Goal: Information Seeking & Learning: Check status

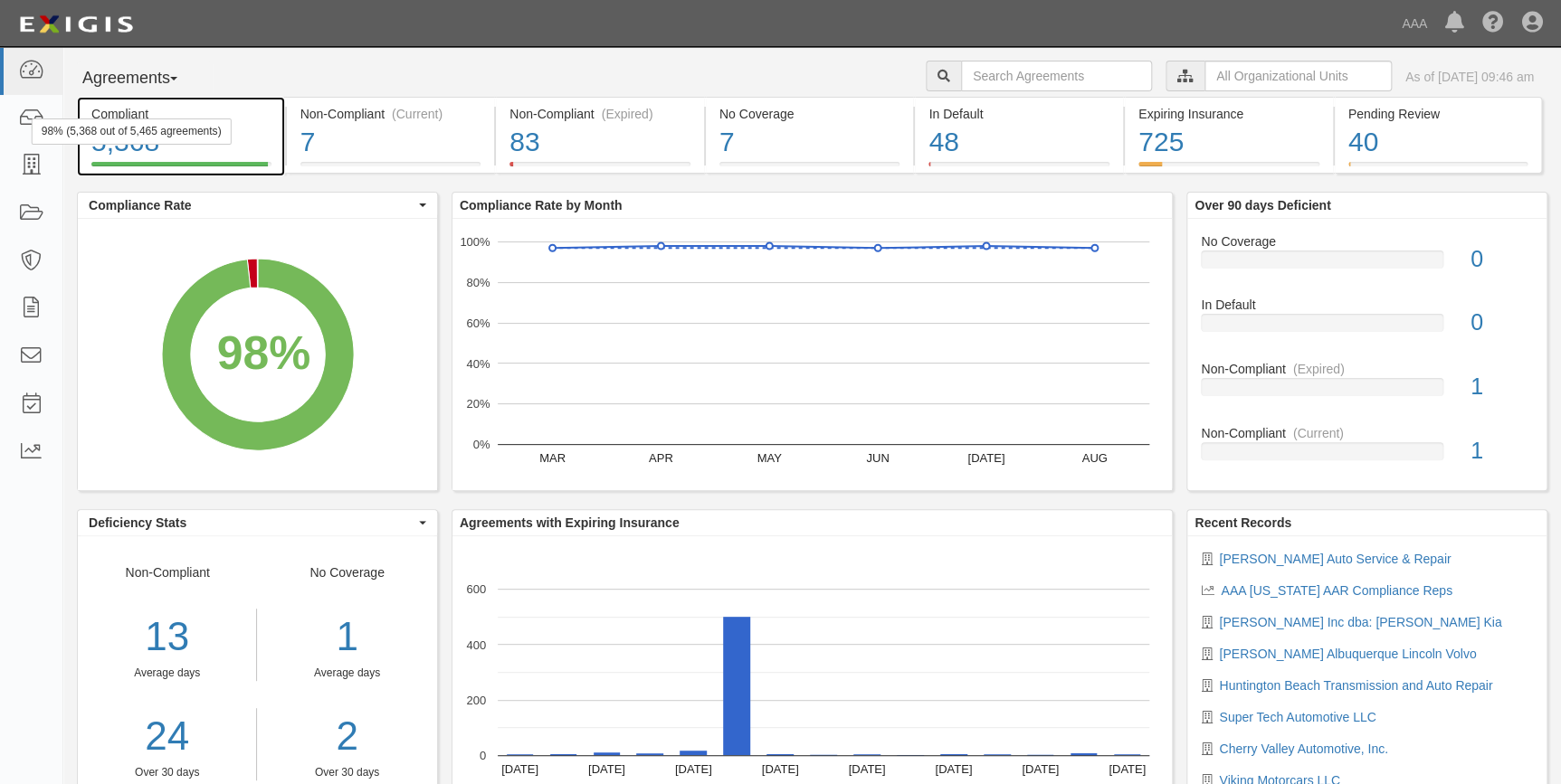
click at [32, 118] on div "98% (5,368 out of 5,465 agreements)" at bounding box center [131, 131] width 200 height 27
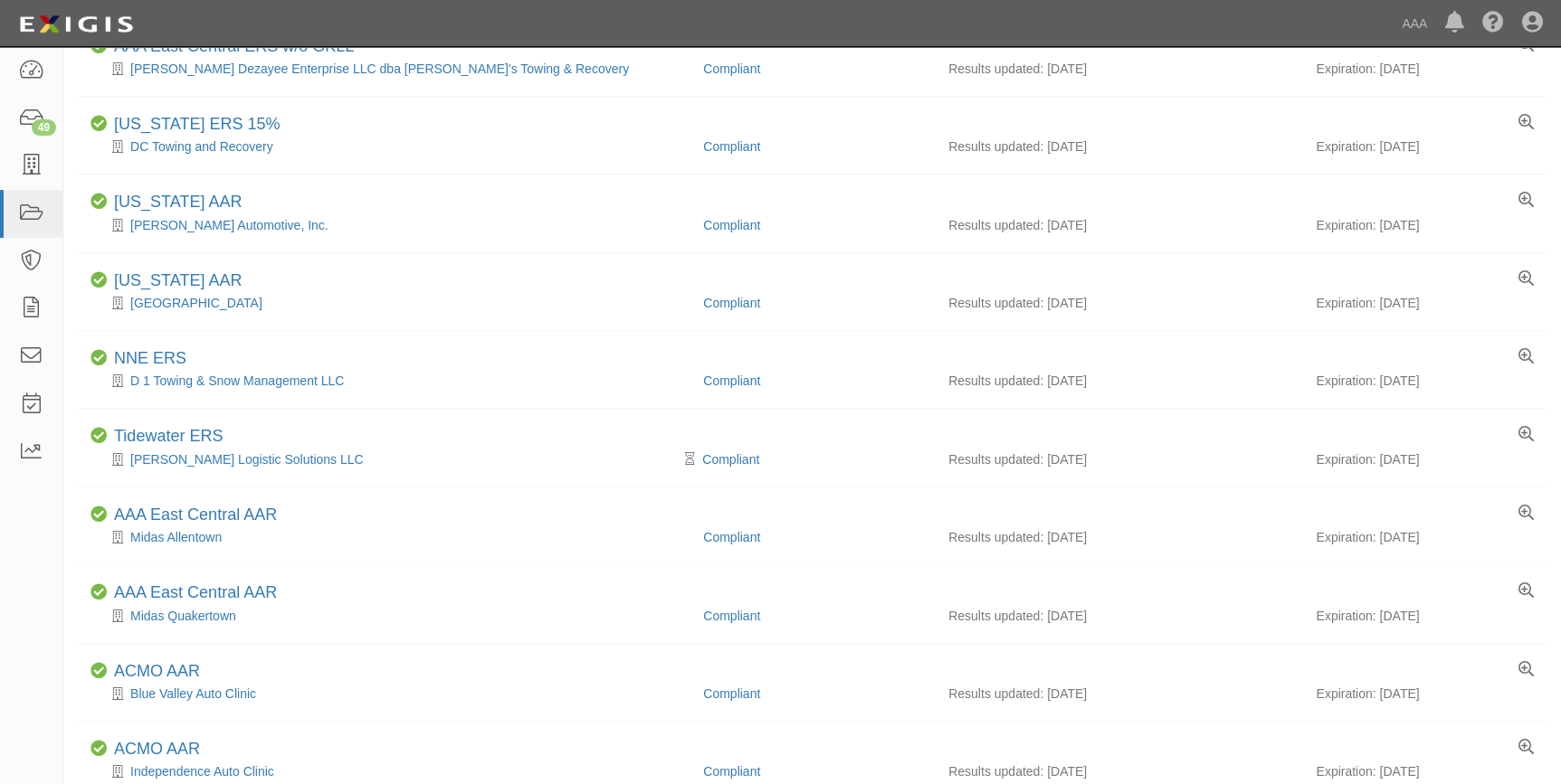
scroll to position [376, 0]
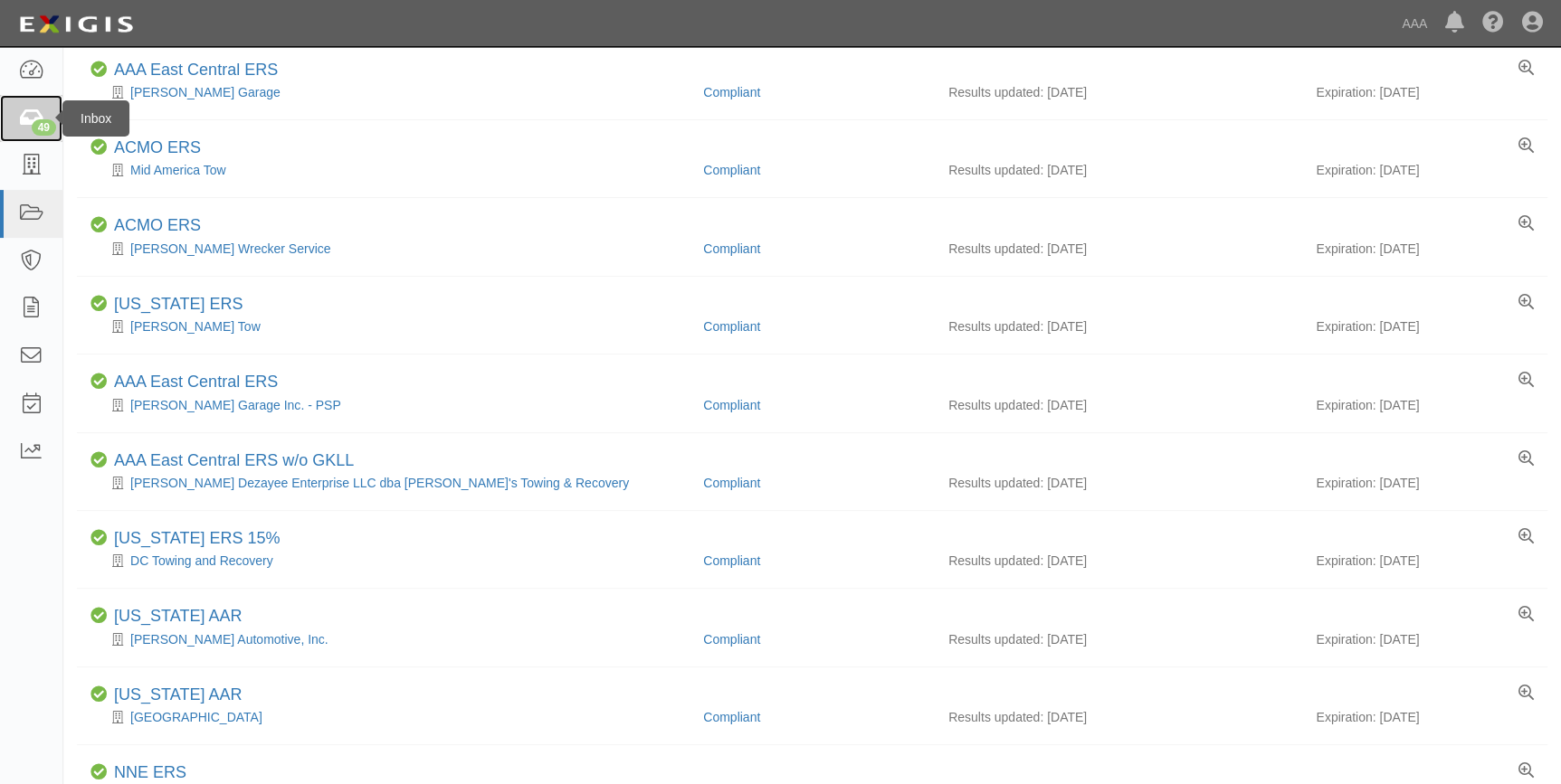
click at [39, 109] on icon at bounding box center [31, 118] width 26 height 21
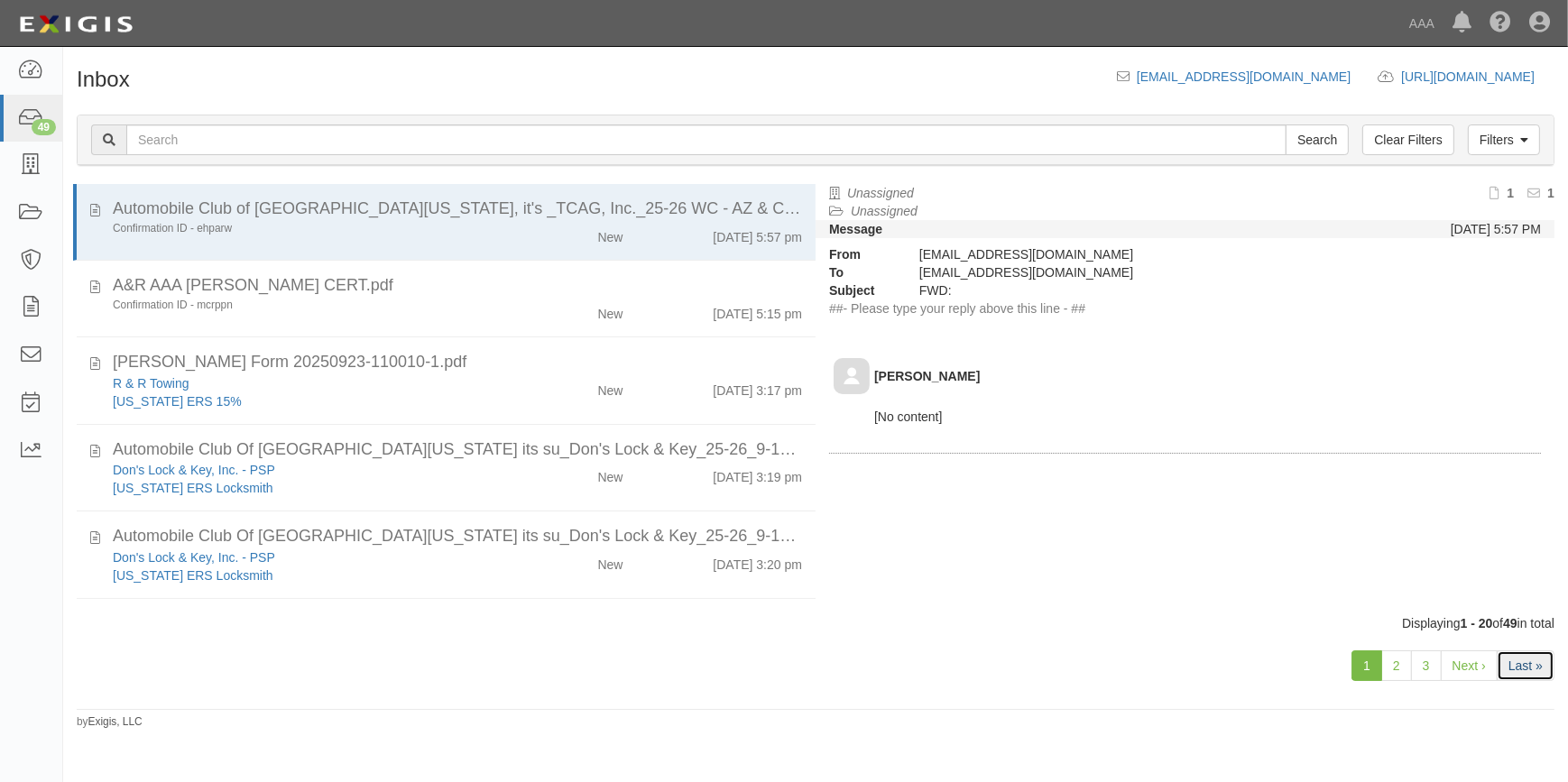
click at [1526, 662] on link "Last »" at bounding box center [1525, 665] width 58 height 31
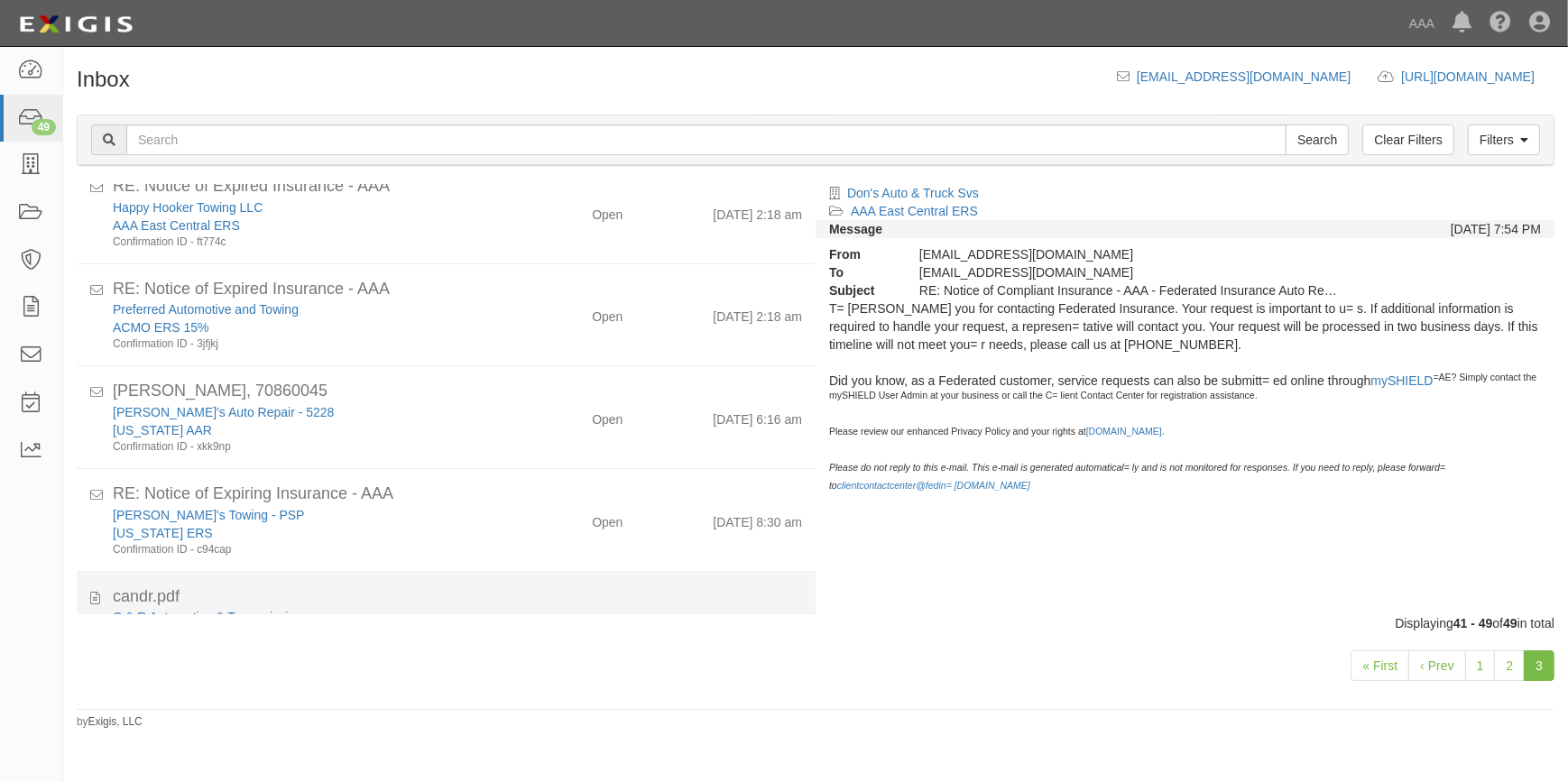
scroll to position [213, 0]
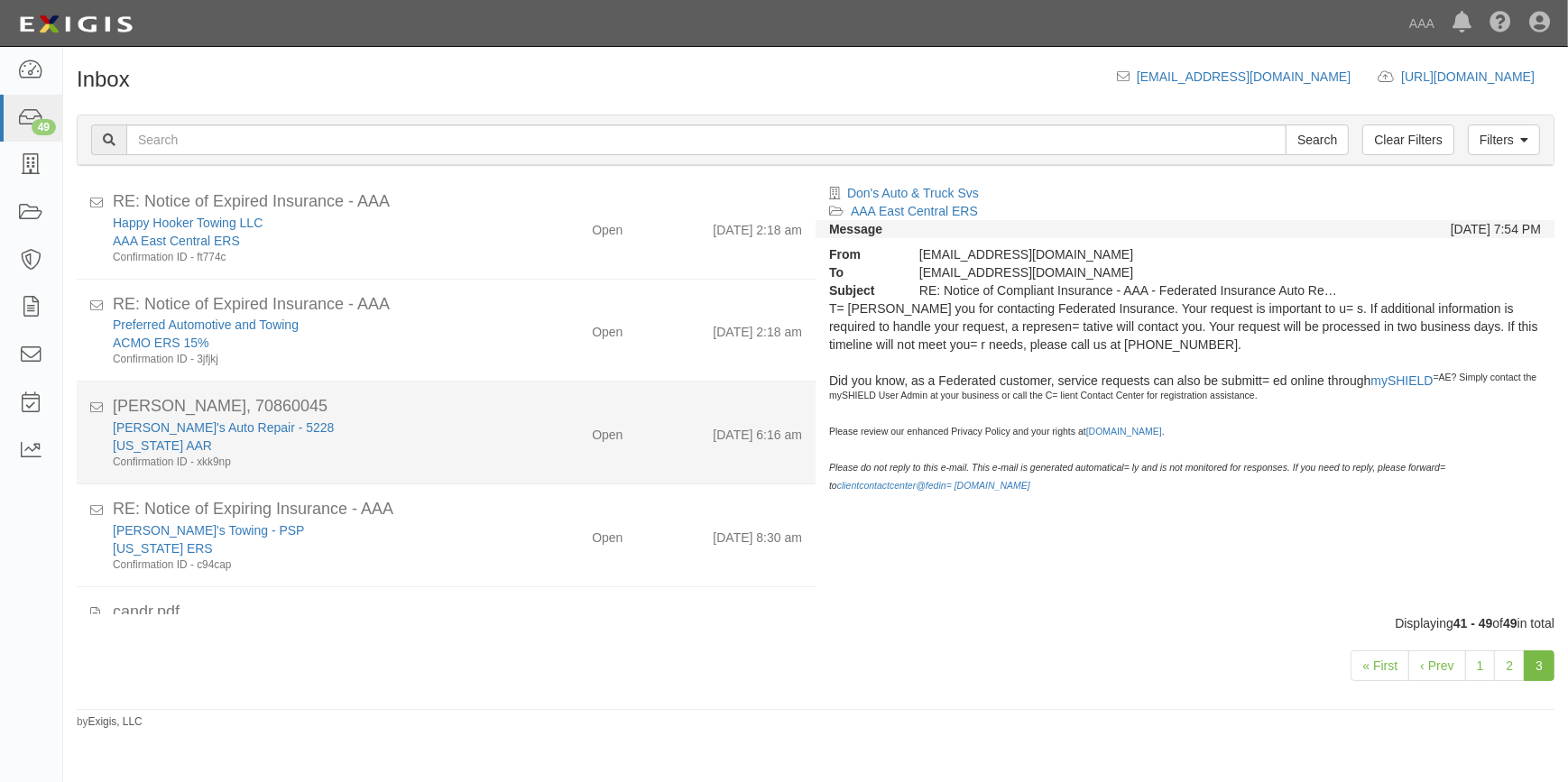
click at [423, 436] on div "[US_STATE] AAR" at bounding box center [307, 445] width 391 height 18
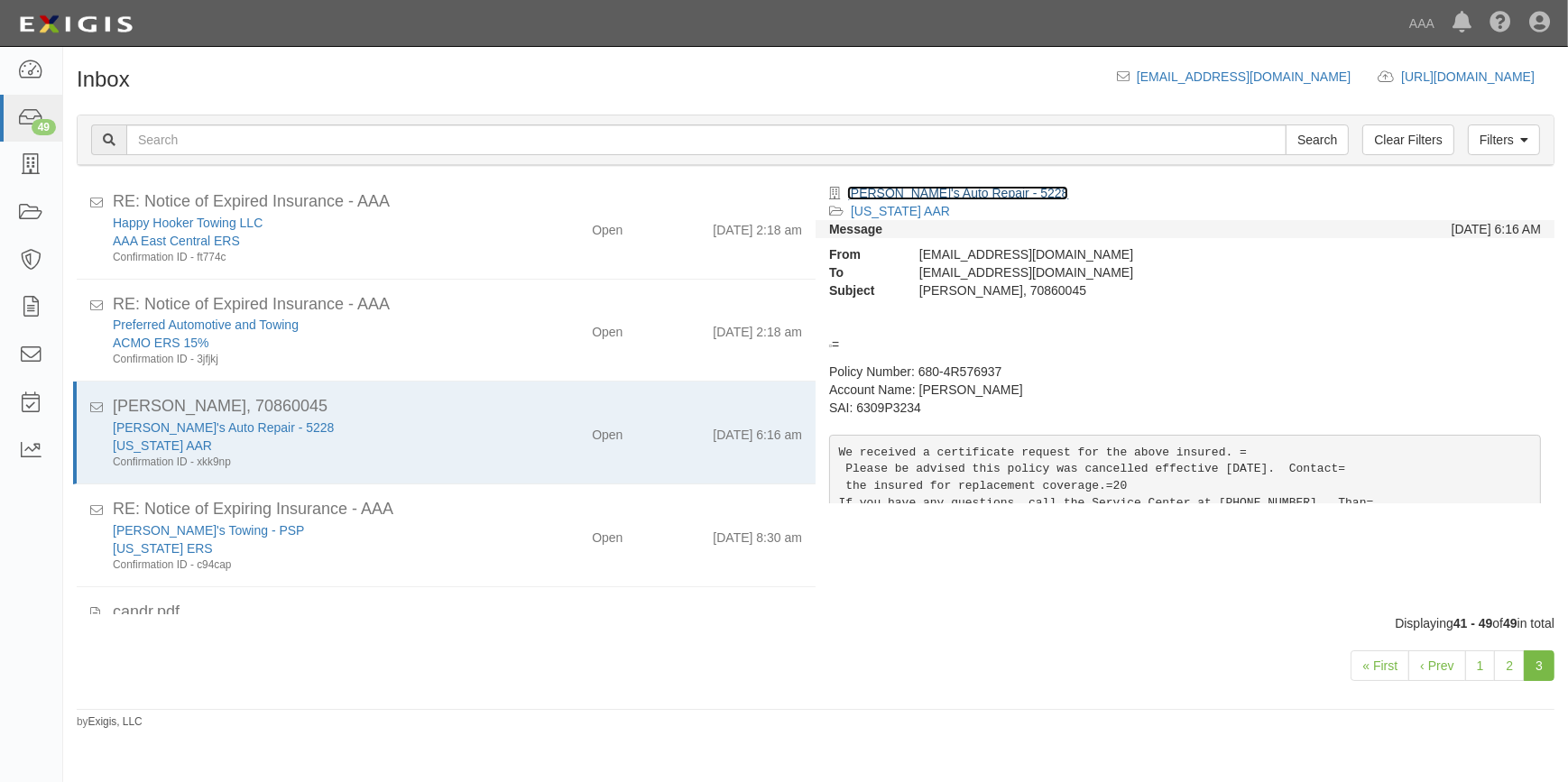
click at [929, 191] on link "[PERSON_NAME]'s Auto Repair - 5228" at bounding box center [957, 193] width 221 height 15
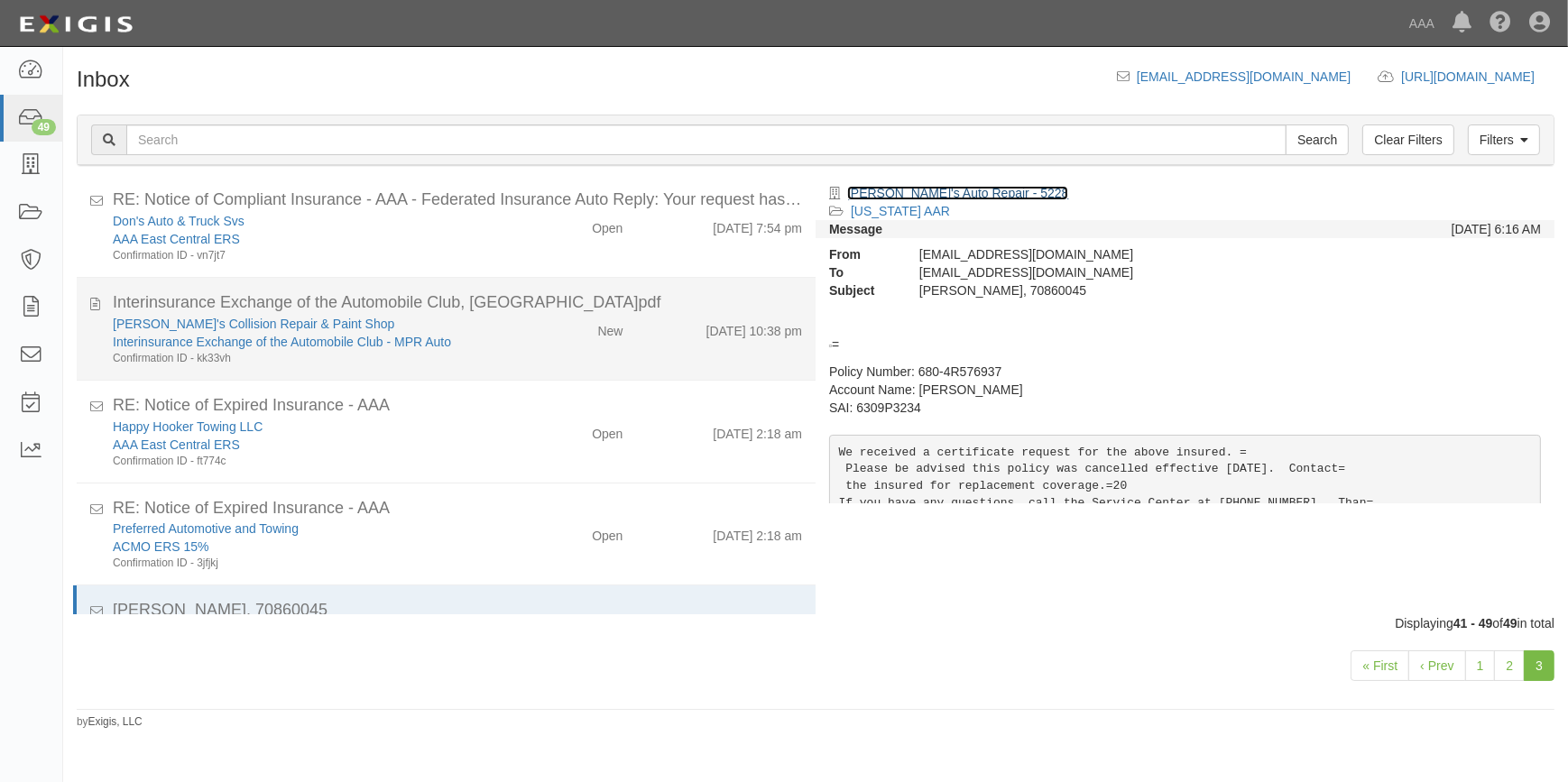
scroll to position [0, 0]
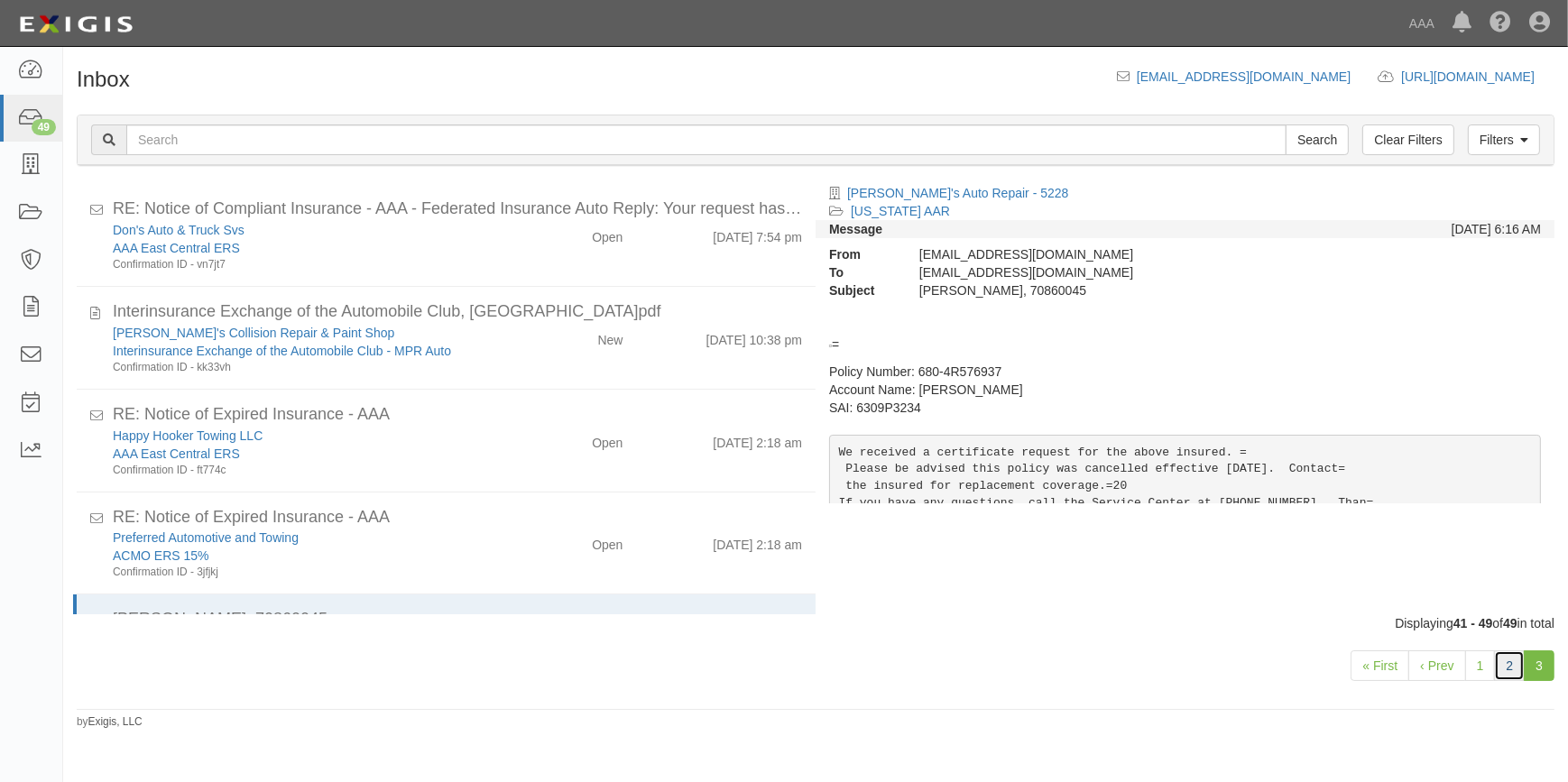
click at [1504, 669] on link "2" at bounding box center [1509, 665] width 31 height 31
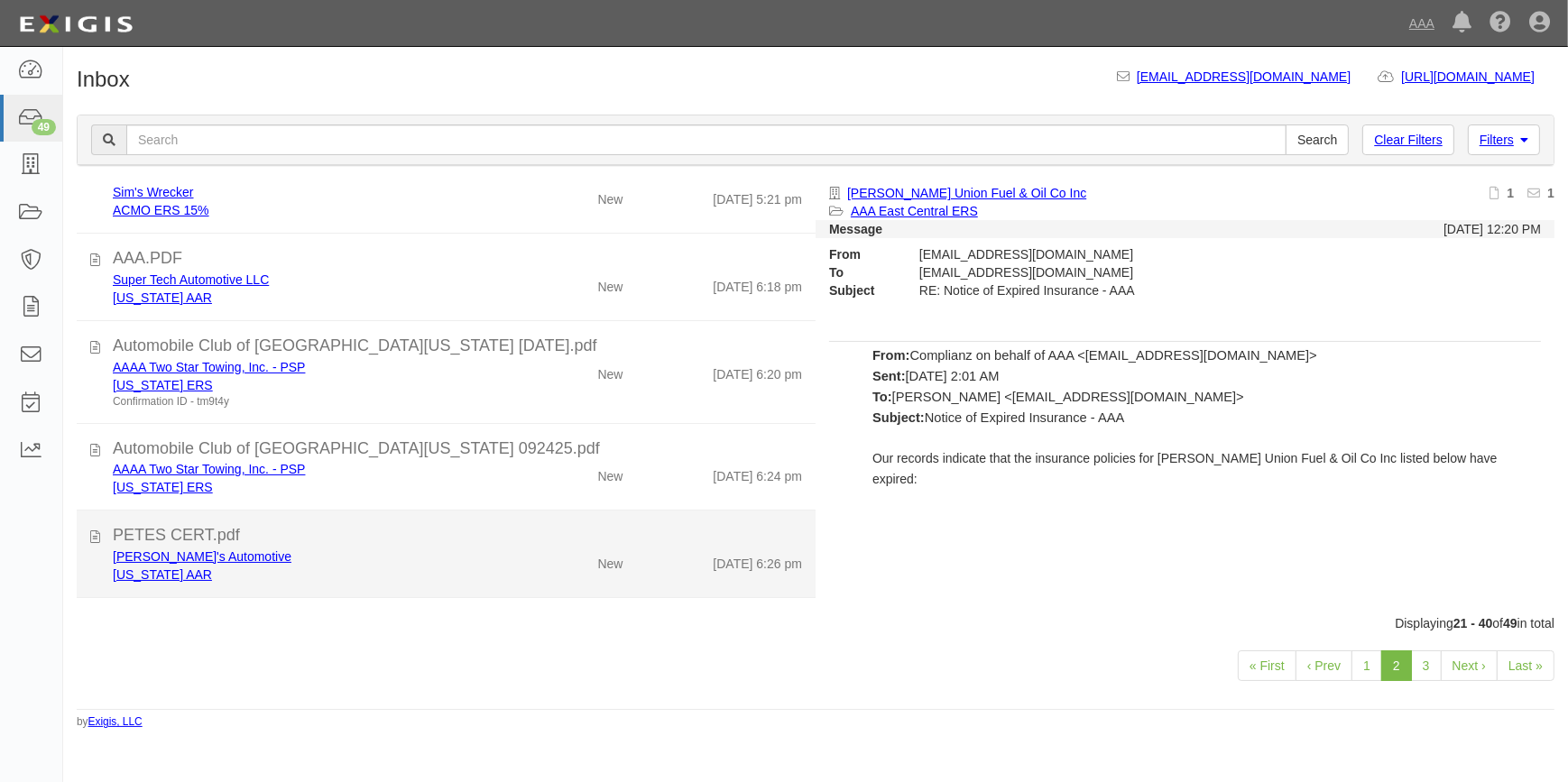
scroll to position [932, 0]
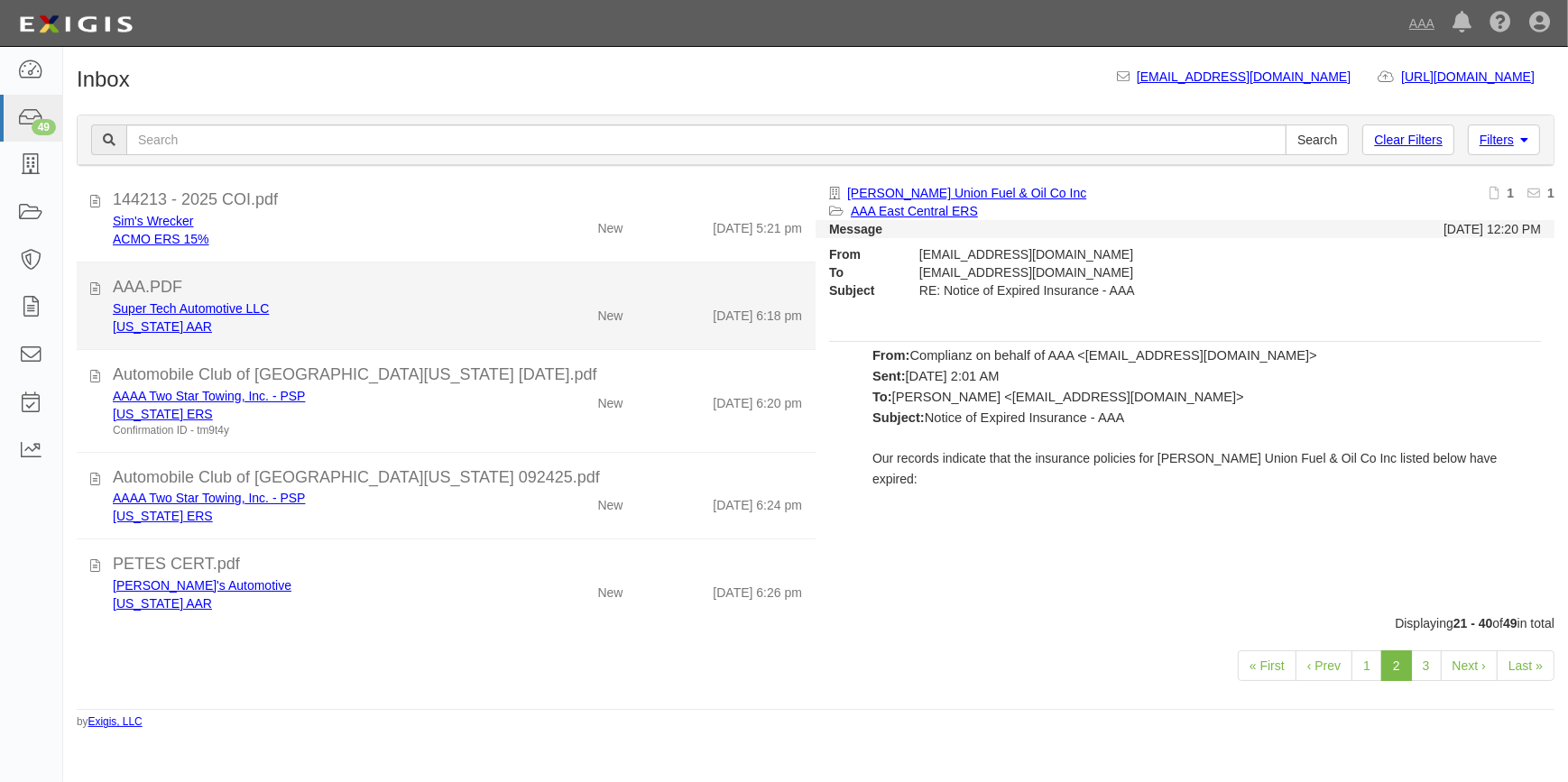
click at [256, 288] on div "AAA.PDF" at bounding box center [457, 288] width 689 height 24
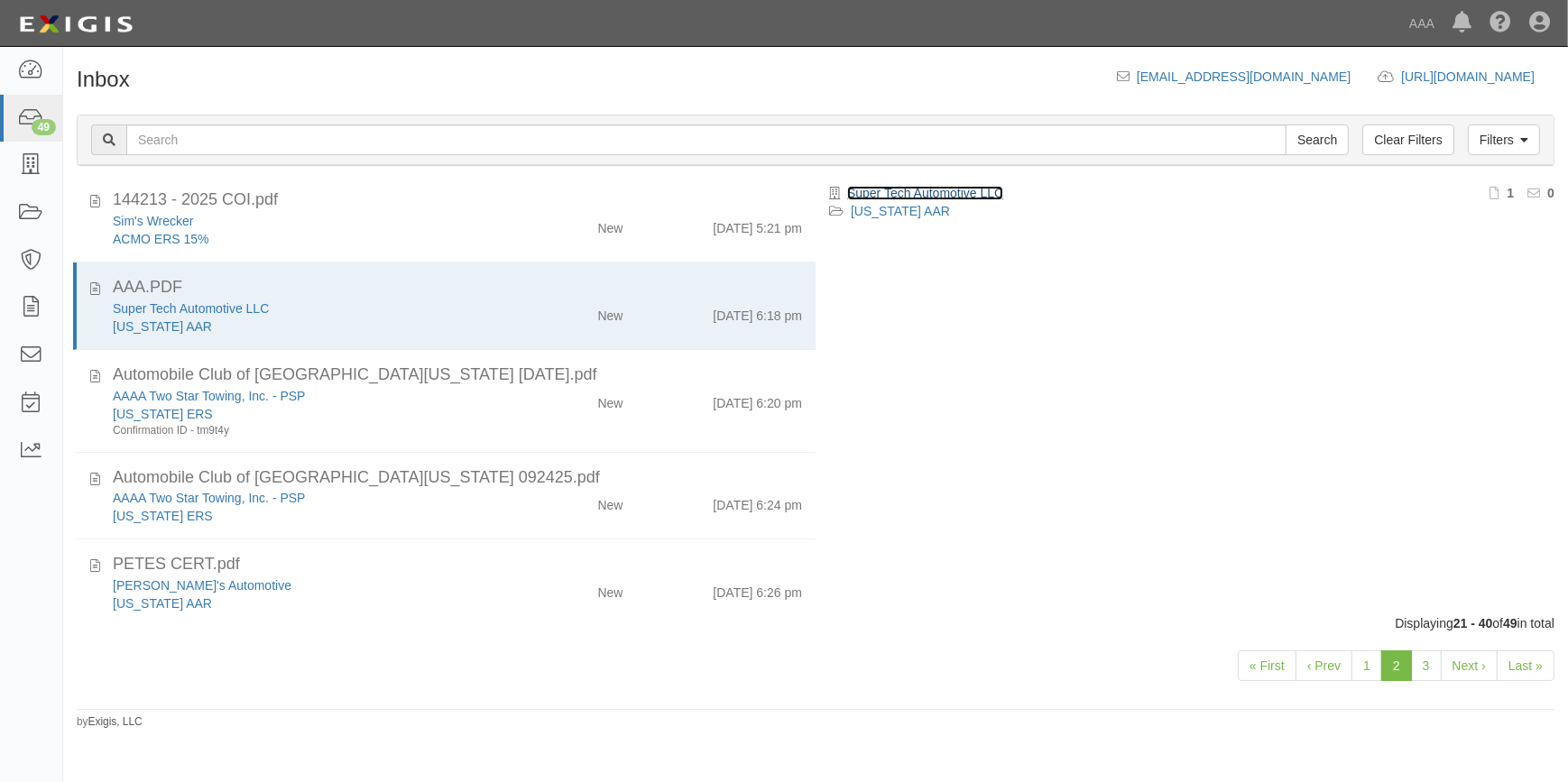
click at [942, 193] on link "Super Tech Automotive LLC" at bounding box center [925, 193] width 156 height 15
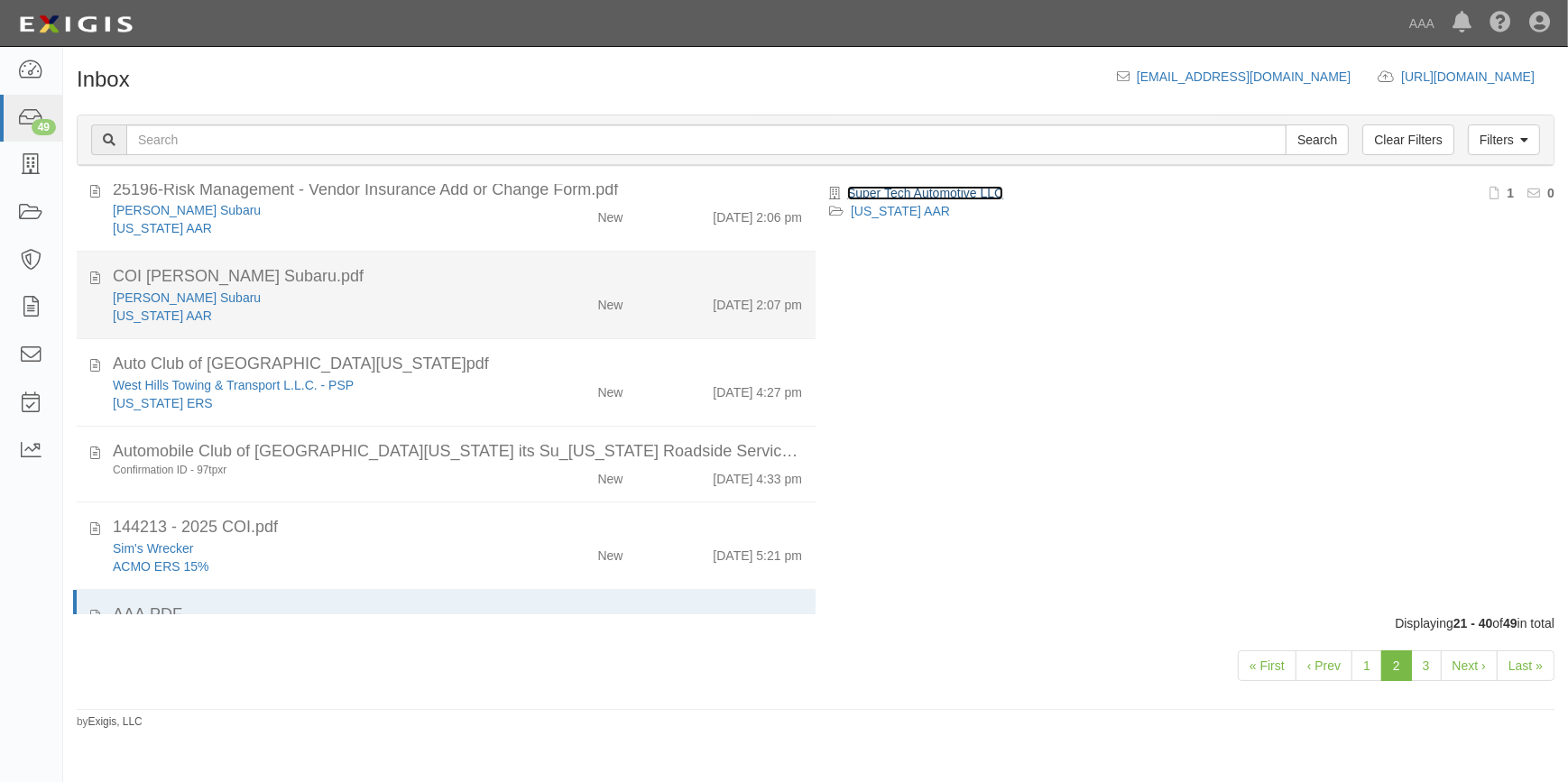
scroll to position [522, 0]
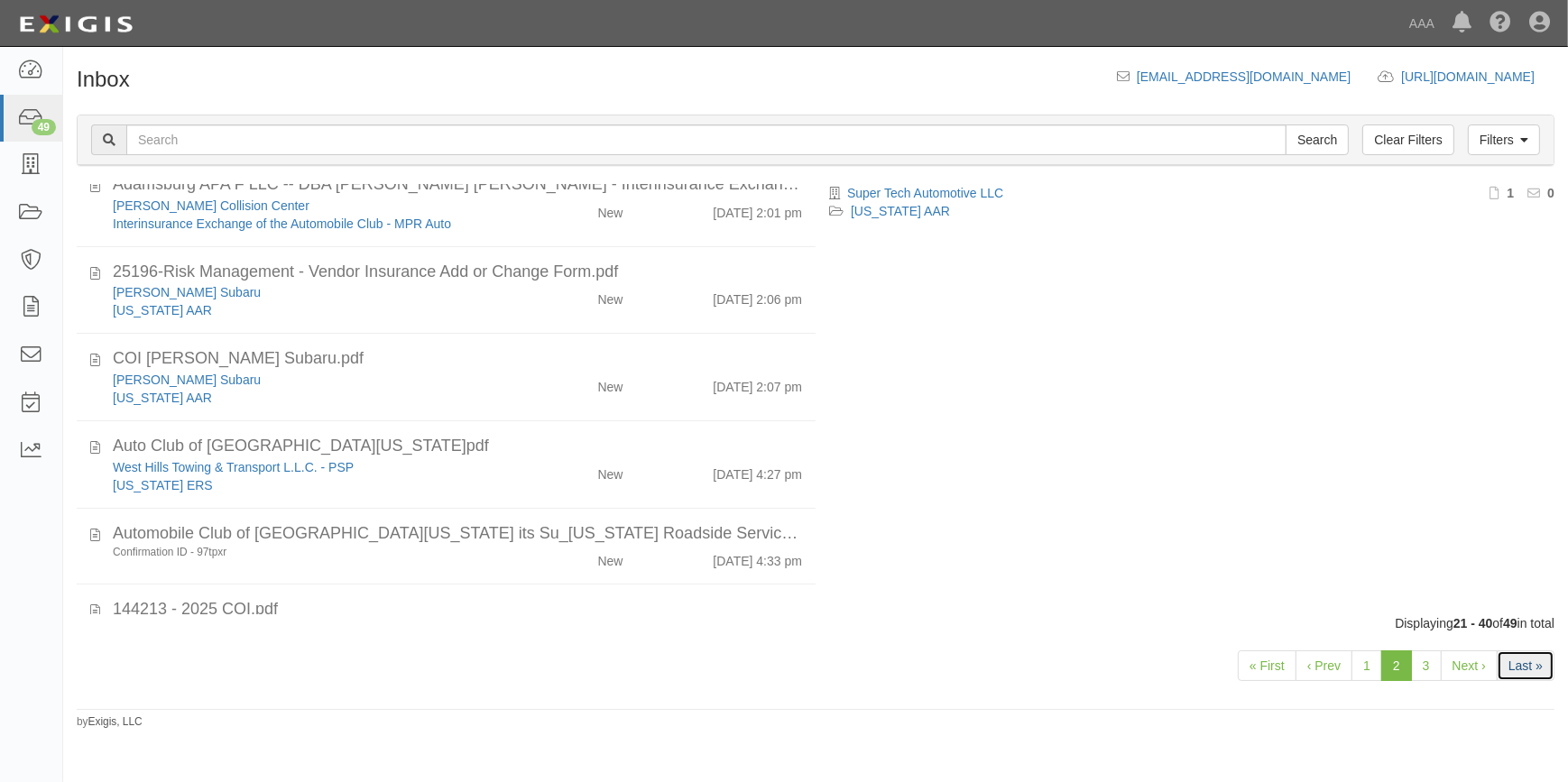
click at [1535, 668] on link "Last »" at bounding box center [1525, 665] width 58 height 31
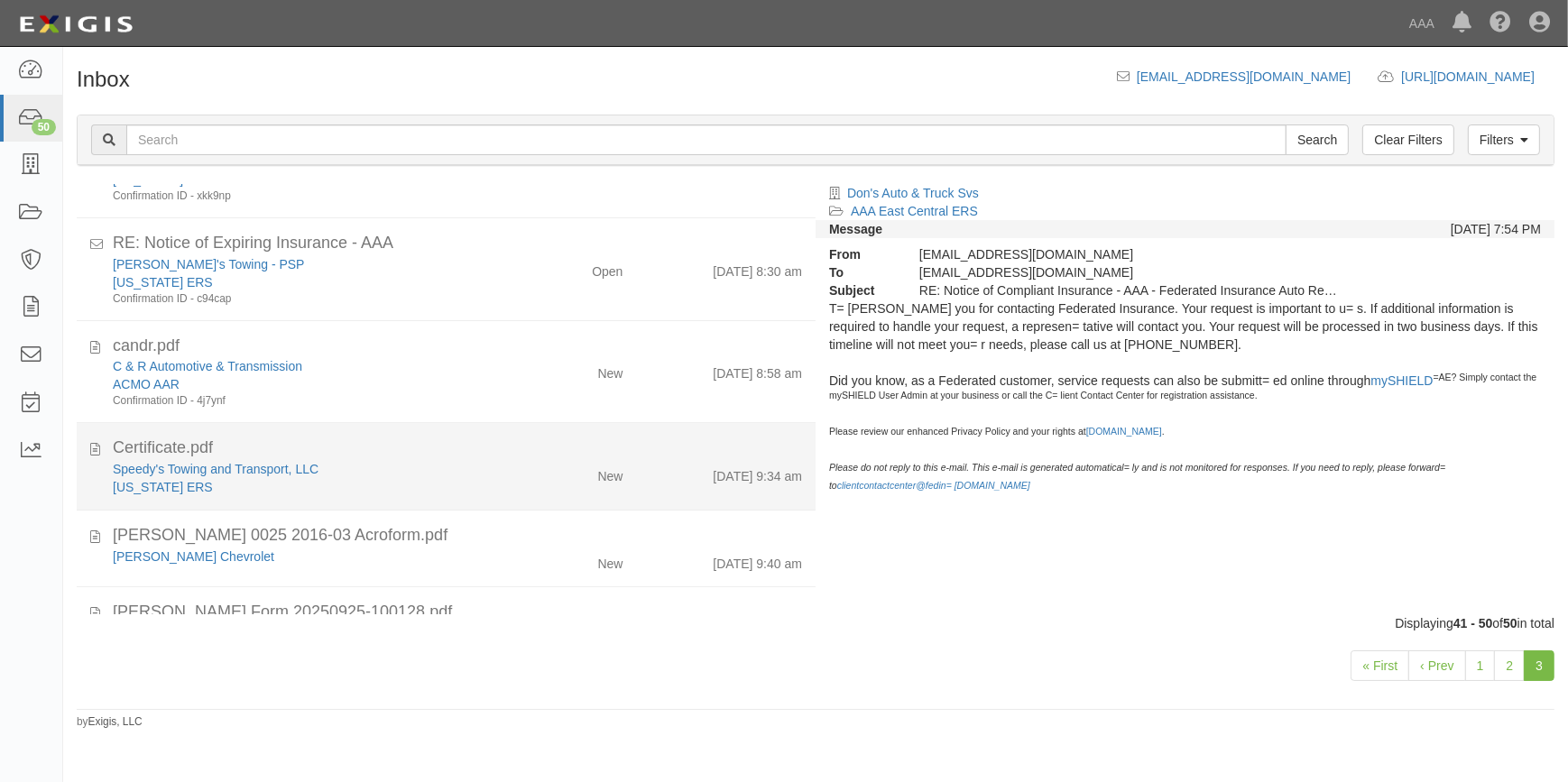
scroll to position [397, 0]
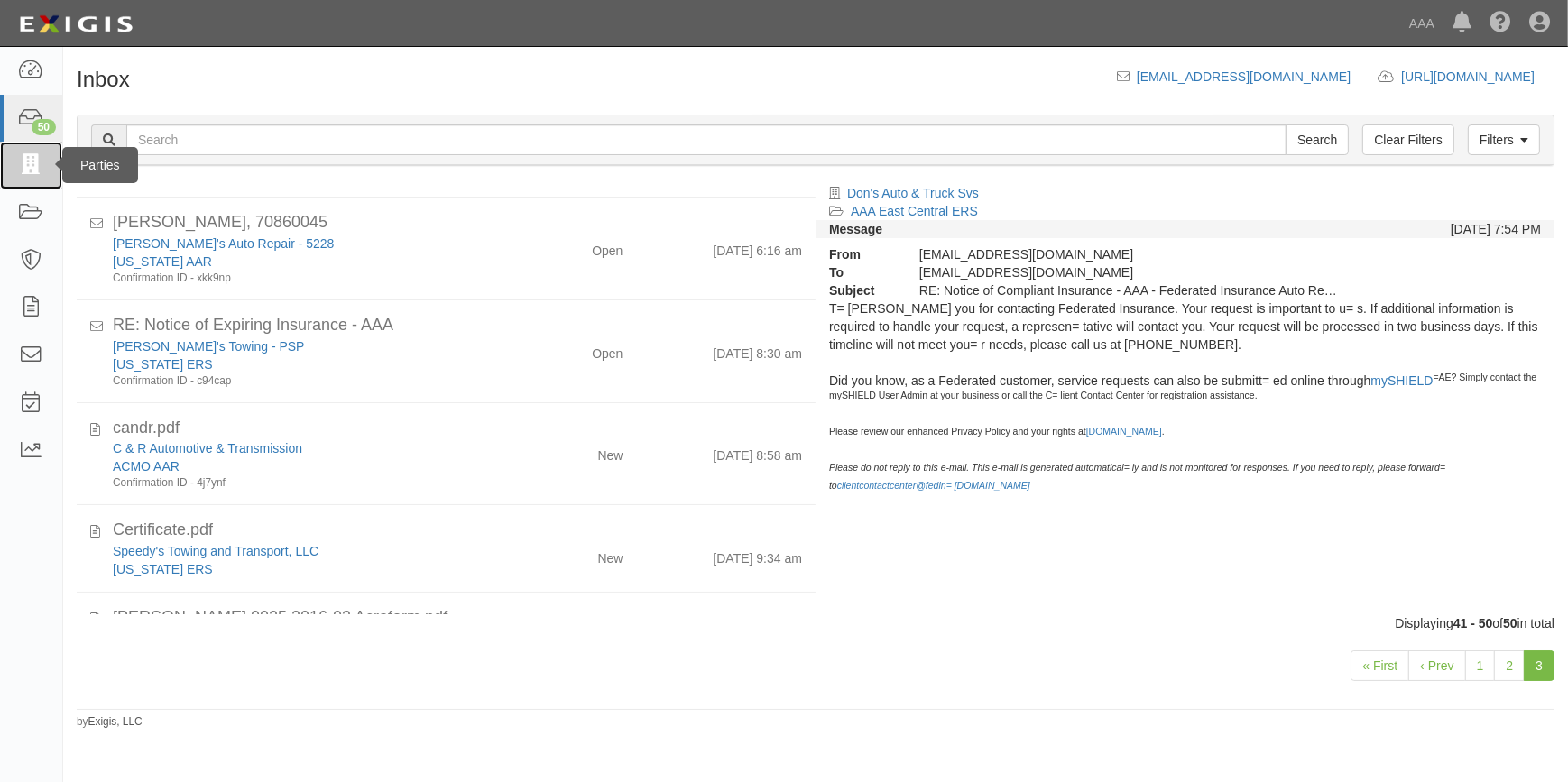
click at [40, 172] on icon at bounding box center [31, 165] width 26 height 21
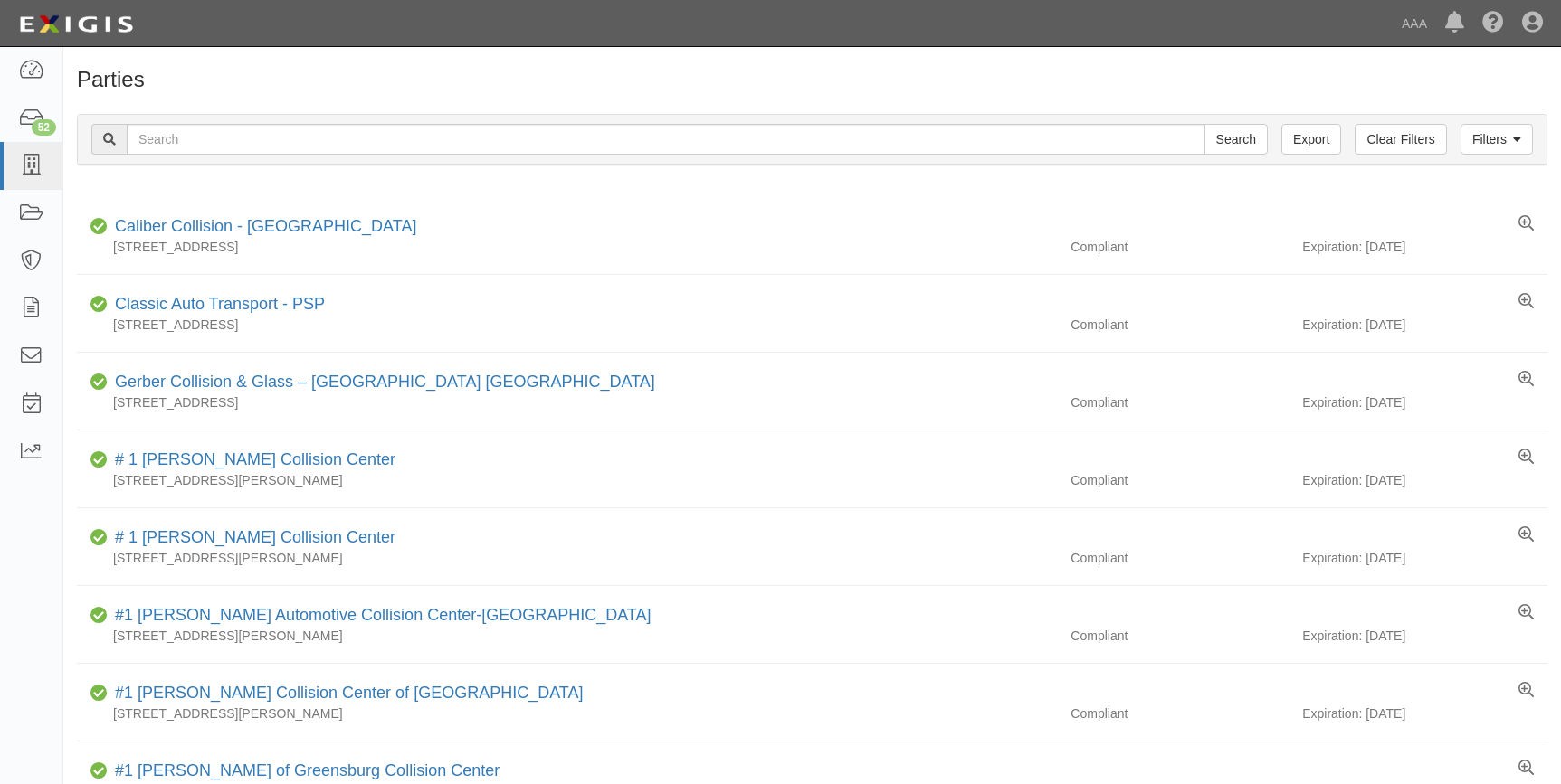
click at [225, 142] on input "text" at bounding box center [666, 138] width 1079 height 31
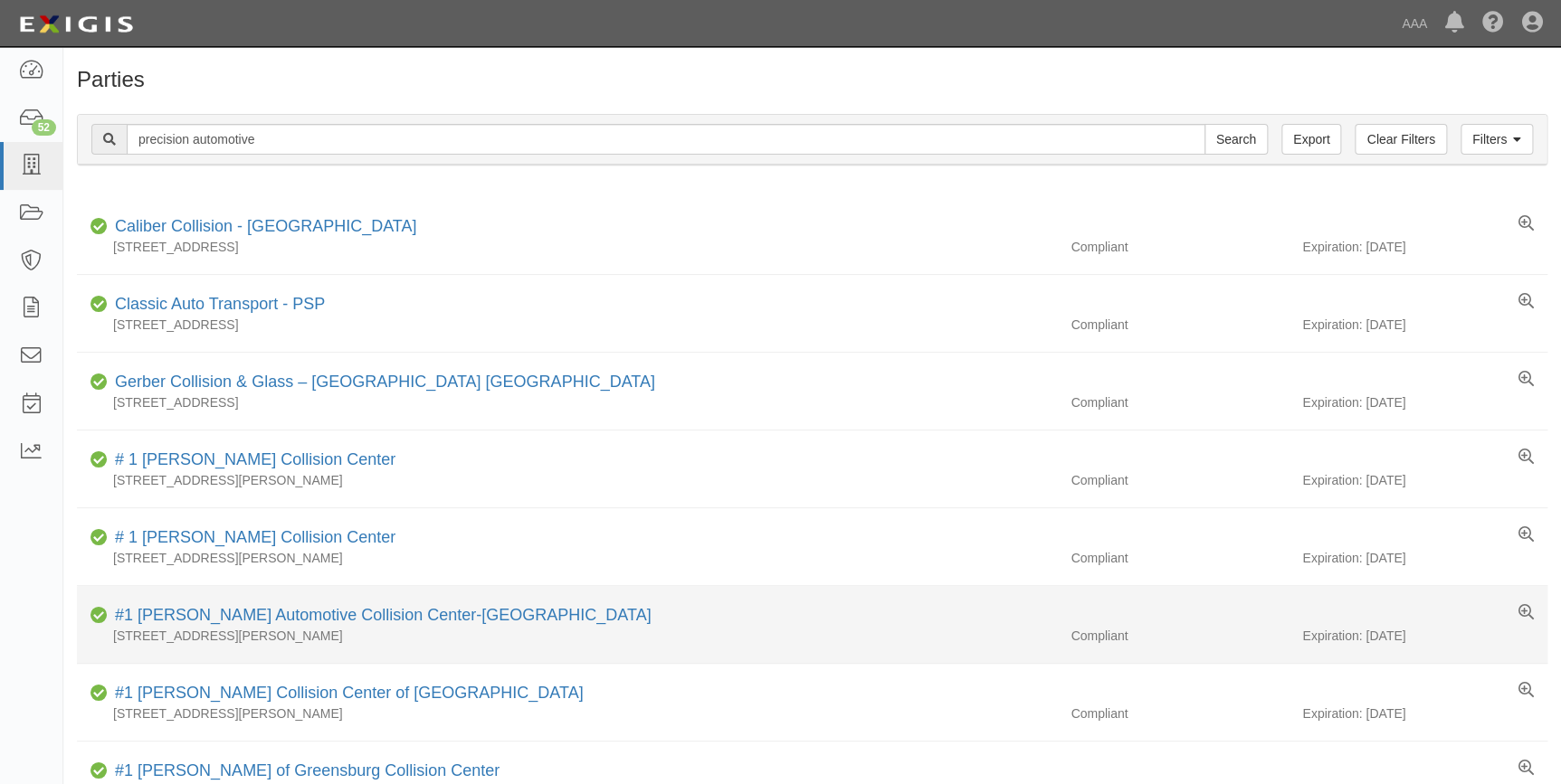
type input "precision automotive"
click at [1204, 123] on input "Search" at bounding box center [1236, 138] width 63 height 31
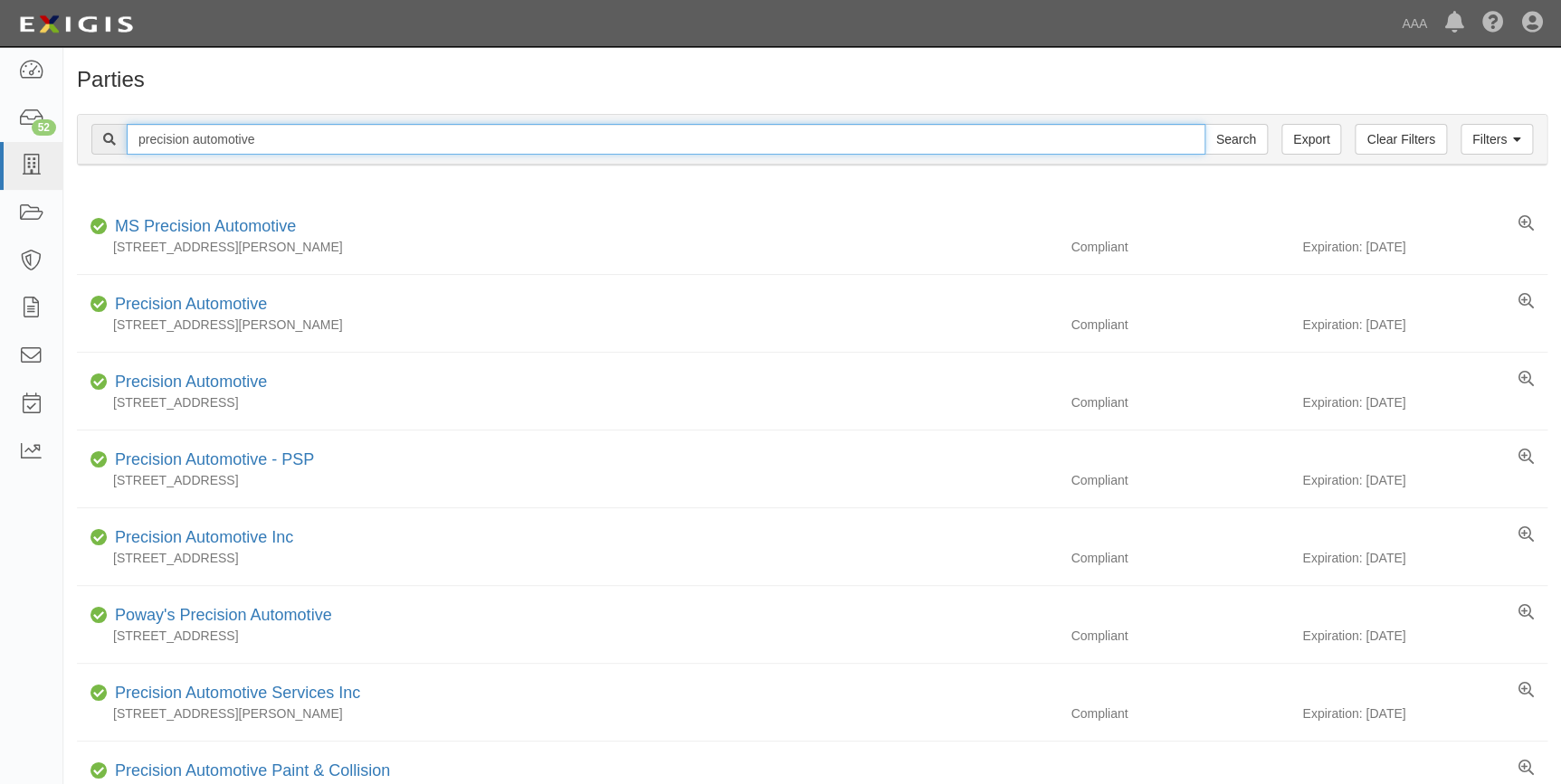
drag, startPoint x: 271, startPoint y: 142, endPoint x: 104, endPoint y: 158, distance: 167.8
click at [104, 158] on div "Filters Clear Filters Export precision automotive Search Filters" at bounding box center [812, 139] width 1468 height 49
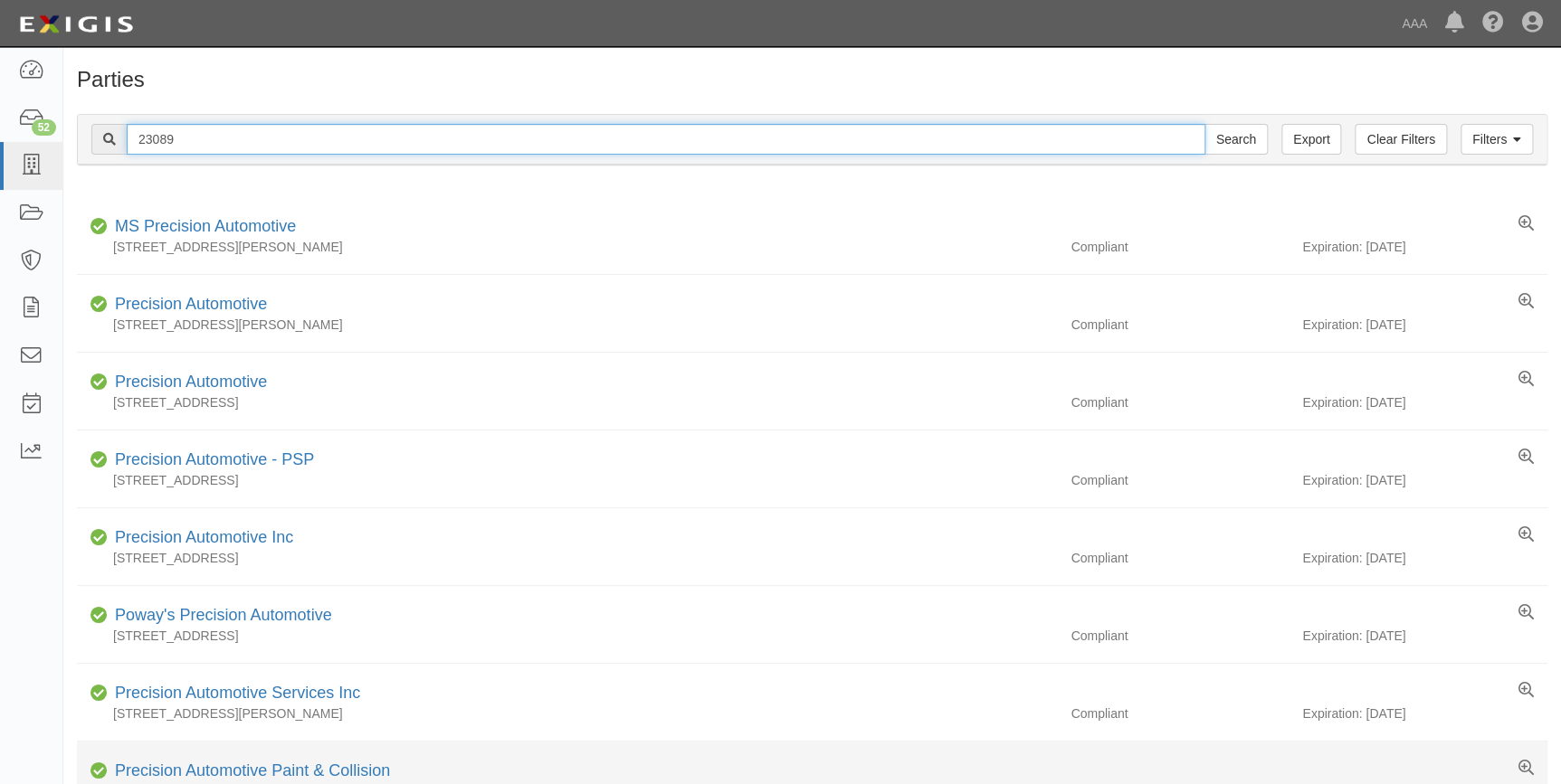
type input "23089"
click at [1204, 123] on input "Search" at bounding box center [1236, 138] width 63 height 31
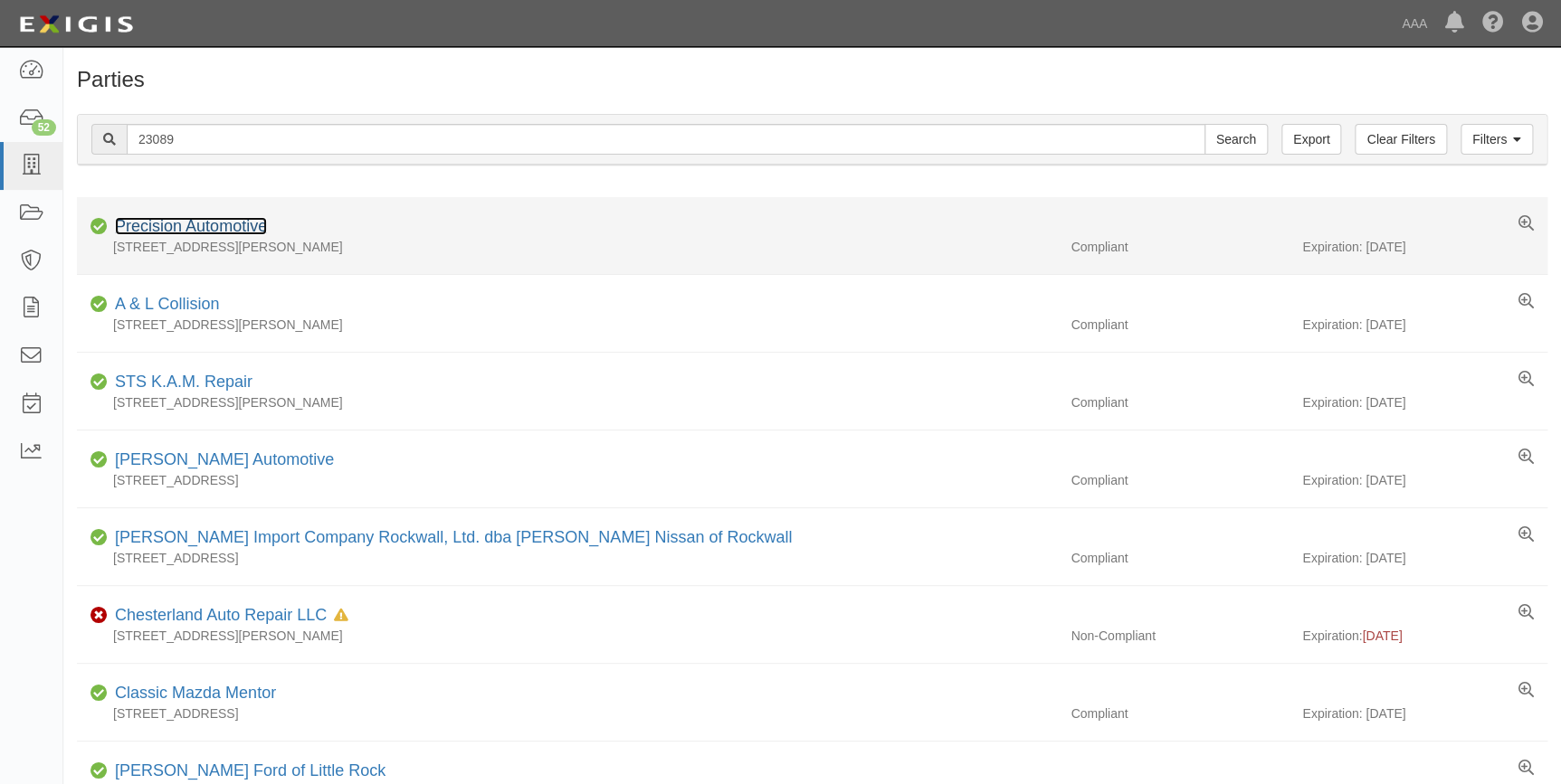
click at [229, 220] on link "Precision Automotive" at bounding box center [191, 226] width 152 height 18
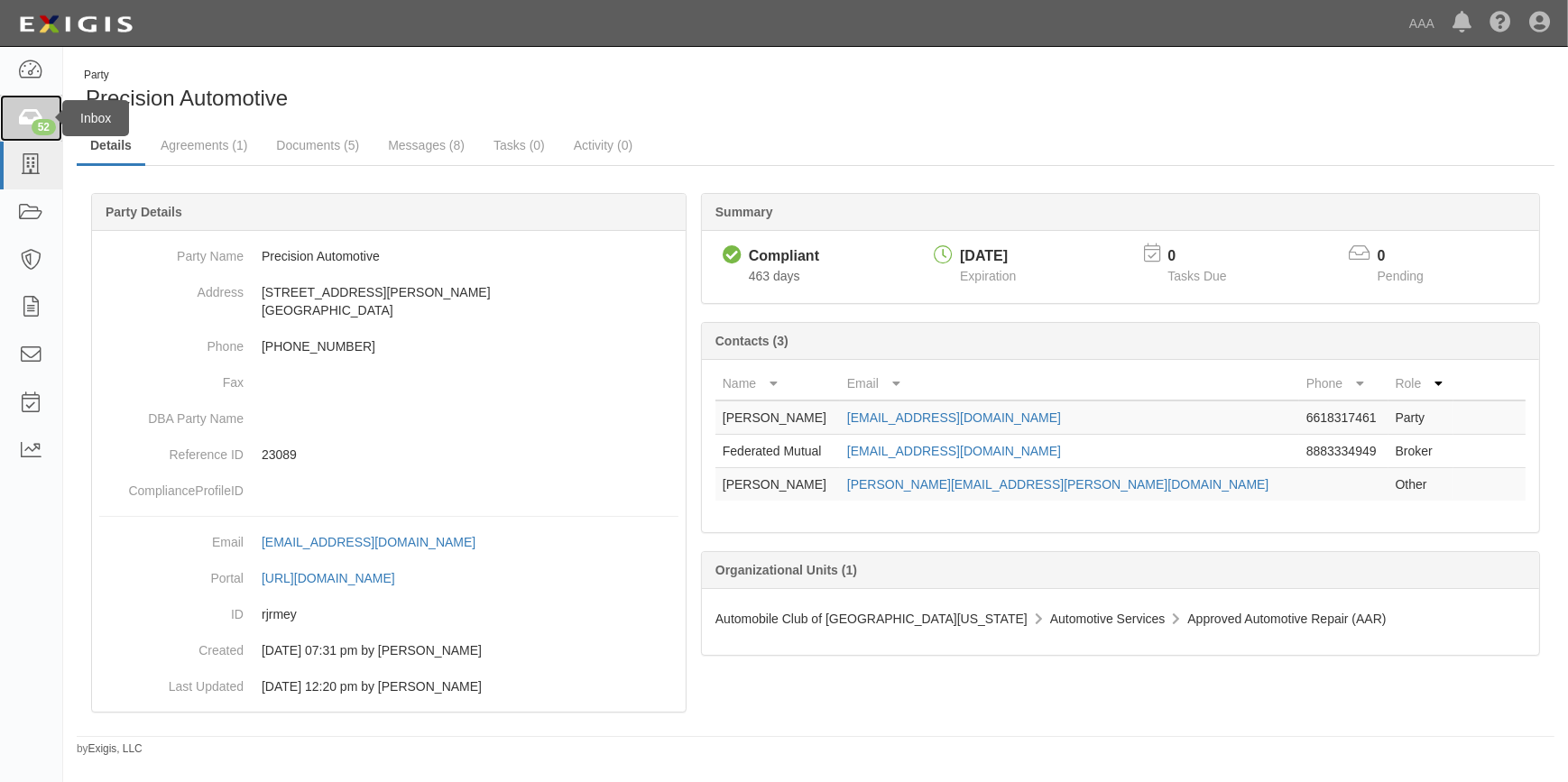
click at [37, 112] on icon at bounding box center [31, 118] width 26 height 21
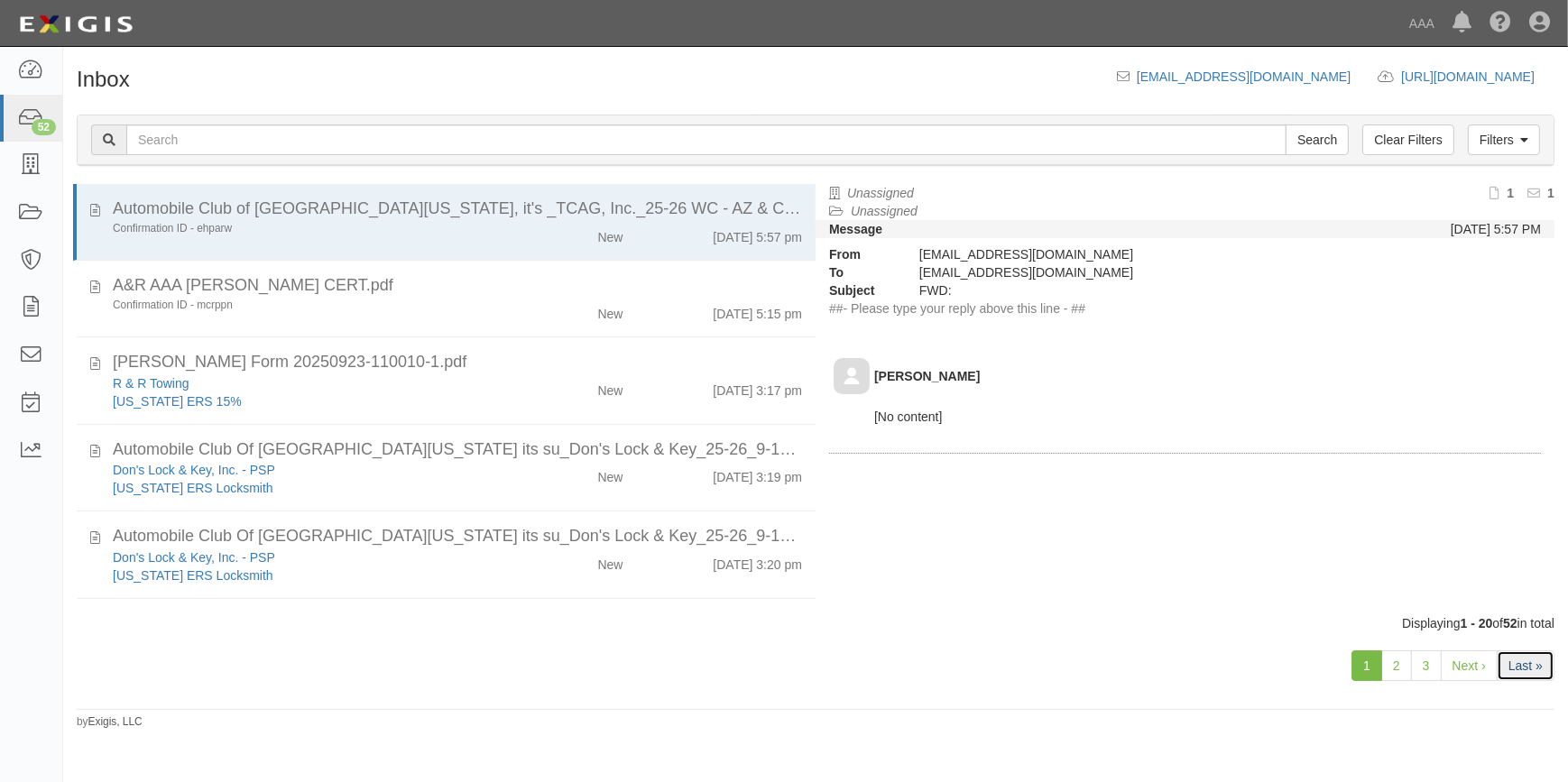
click at [1525, 657] on link "Last »" at bounding box center [1525, 665] width 58 height 31
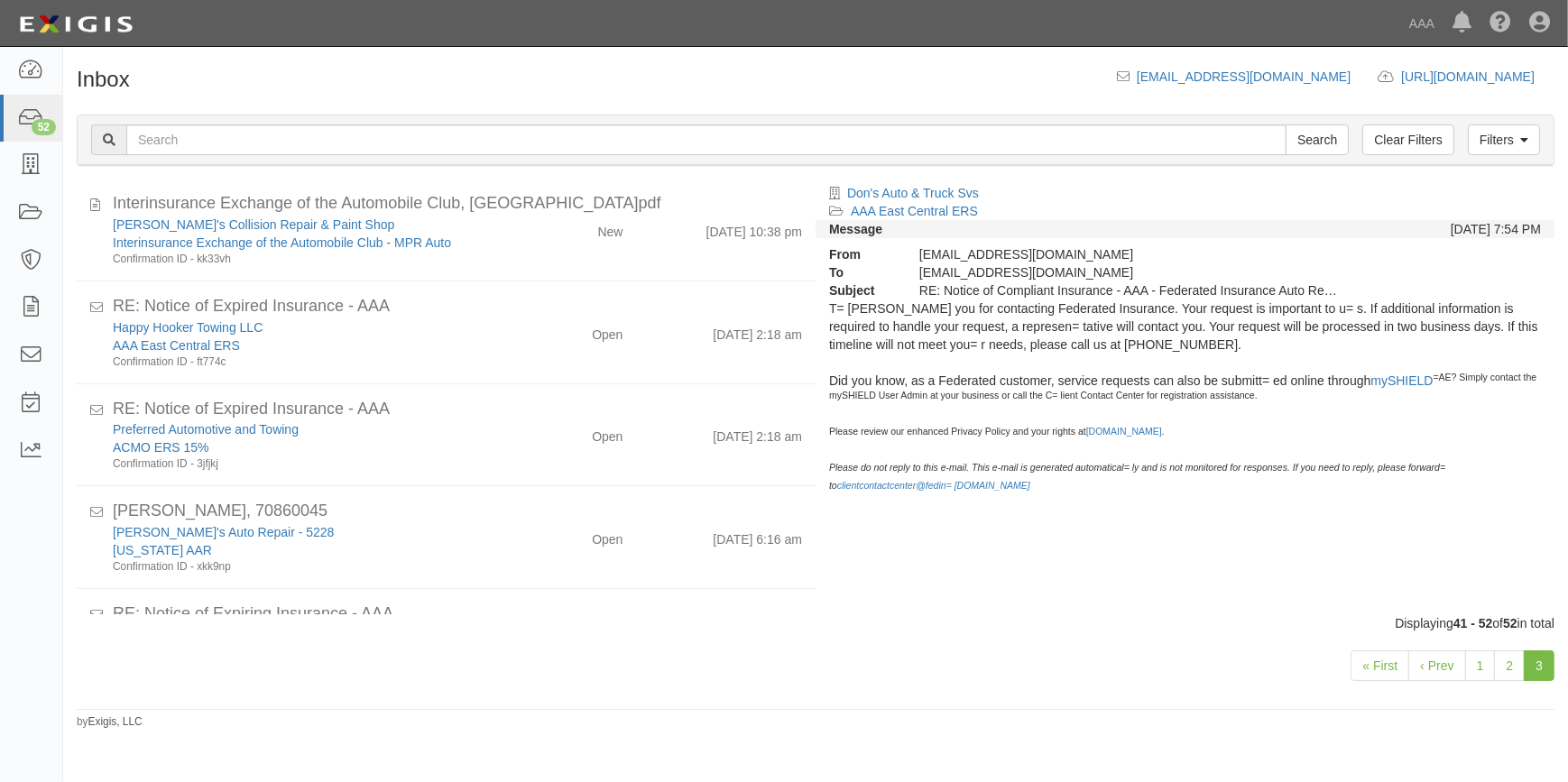
scroll to position [765, 0]
